Goal: Use online tool/utility: Use online tool/utility

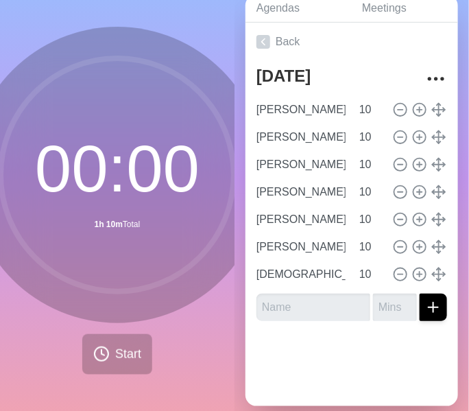
scroll to position [66, 0]
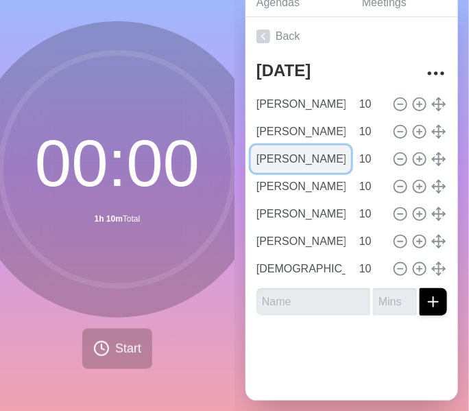
click at [307, 156] on input "[PERSON_NAME]" at bounding box center [301, 158] width 100 height 27
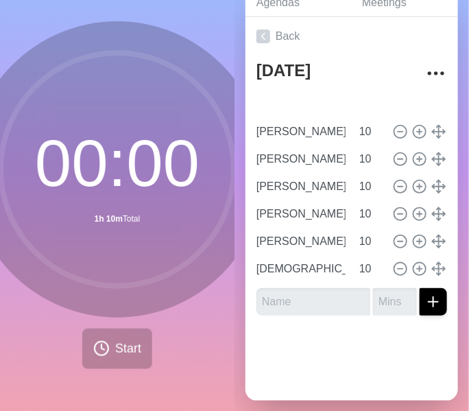
type input "[PERSON_NAME]"
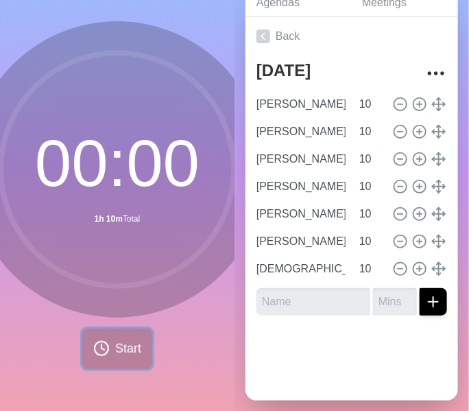
click at [99, 361] on button "Start" at bounding box center [117, 348] width 70 height 40
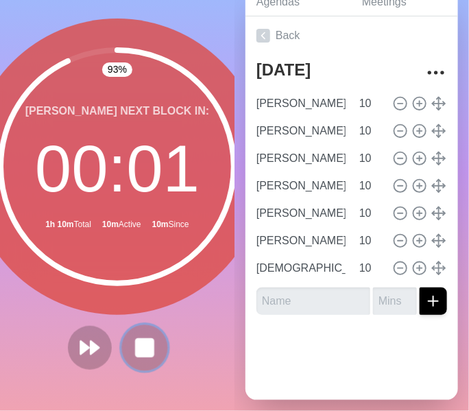
click at [143, 339] on rect at bounding box center [144, 347] width 17 height 17
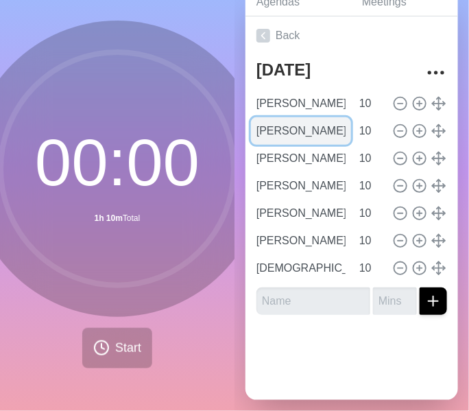
click at [308, 117] on input "[PERSON_NAME]" at bounding box center [301, 130] width 100 height 27
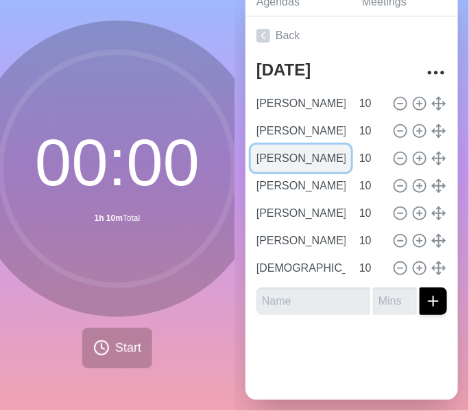
click at [285, 145] on input "[PERSON_NAME]" at bounding box center [301, 158] width 100 height 27
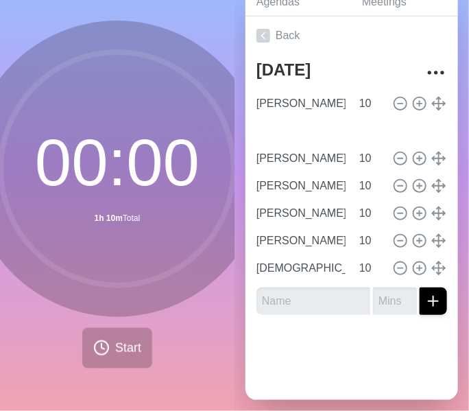
type input "[PERSON_NAME]"
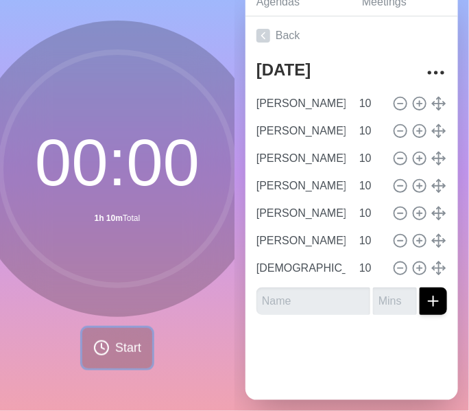
click at [143, 328] on button "Start" at bounding box center [117, 348] width 70 height 40
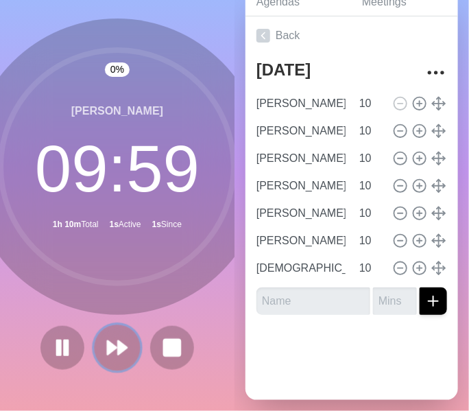
click at [108, 341] on polygon at bounding box center [112, 348] width 9 height 14
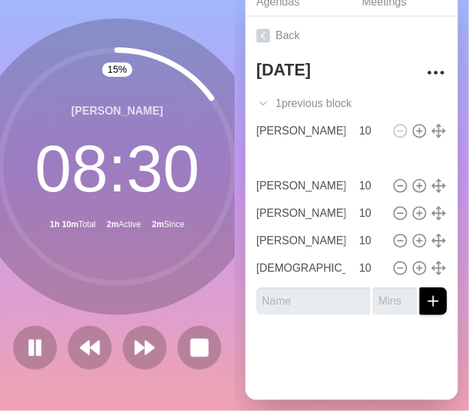
type input "[PERSON_NAME]"
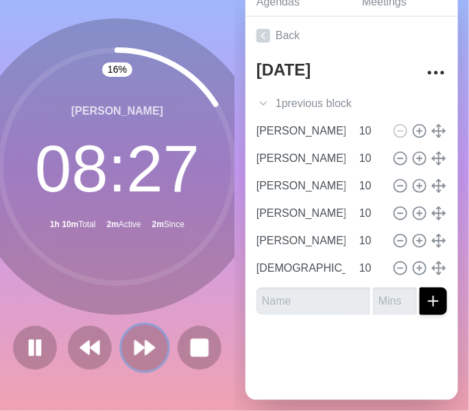
click at [133, 336] on icon at bounding box center [144, 347] width 23 height 23
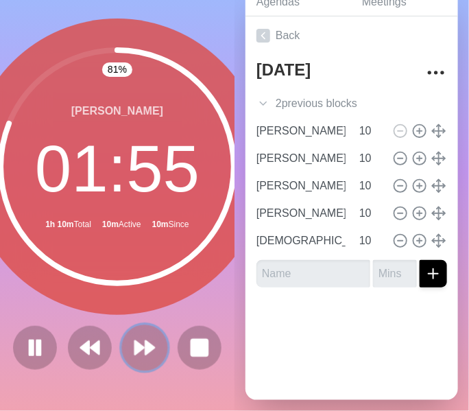
click at [135, 341] on polygon at bounding box center [139, 348] width 9 height 14
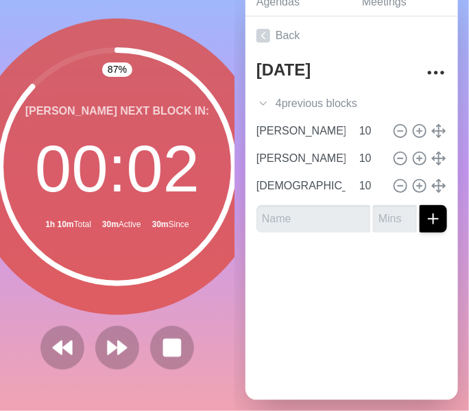
click at [104, 142] on circle at bounding box center [117, 166] width 233 height 233
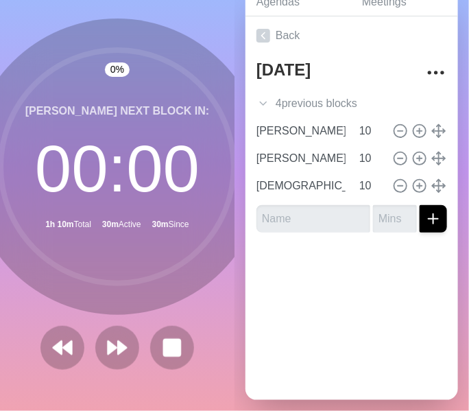
drag, startPoint x: 123, startPoint y: 224, endPoint x: 121, endPoint y: 252, distance: 28.9
click at [121, 252] on circle at bounding box center [117, 166] width 233 height 233
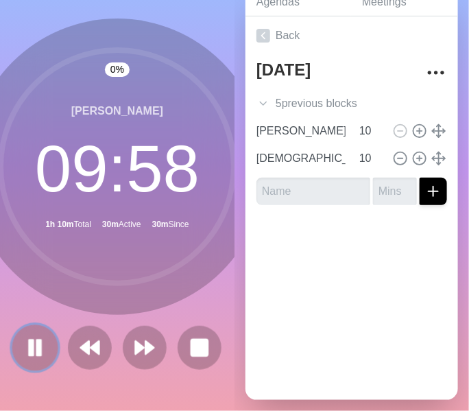
click at [37, 340] on rect at bounding box center [39, 347] width 4 height 15
click at [35, 343] on icon at bounding box center [34, 347] width 23 height 23
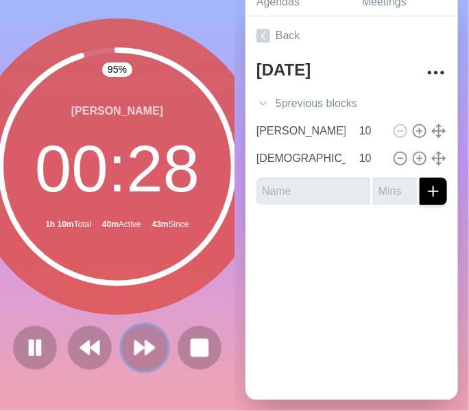
click at [142, 344] on icon at bounding box center [144, 347] width 23 height 23
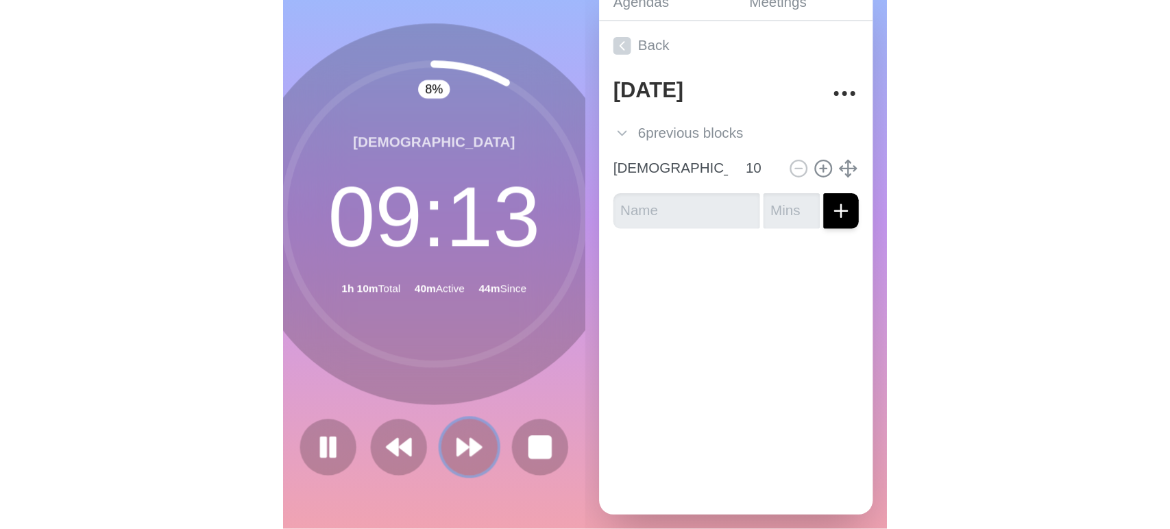
scroll to position [0, 0]
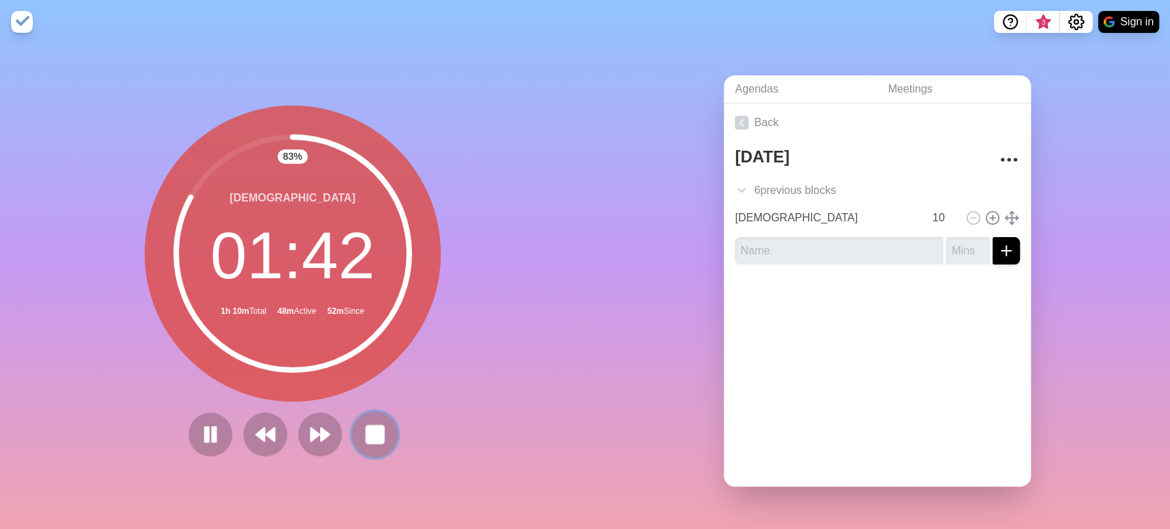
click at [374, 443] on button at bounding box center [375, 434] width 46 height 46
